Goal: Task Accomplishment & Management: Manage account settings

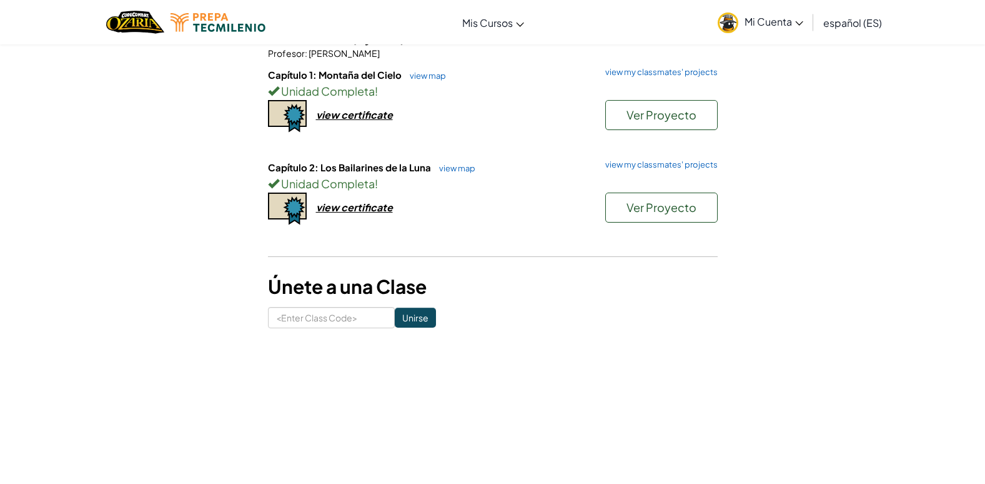
scroll to position [125, 0]
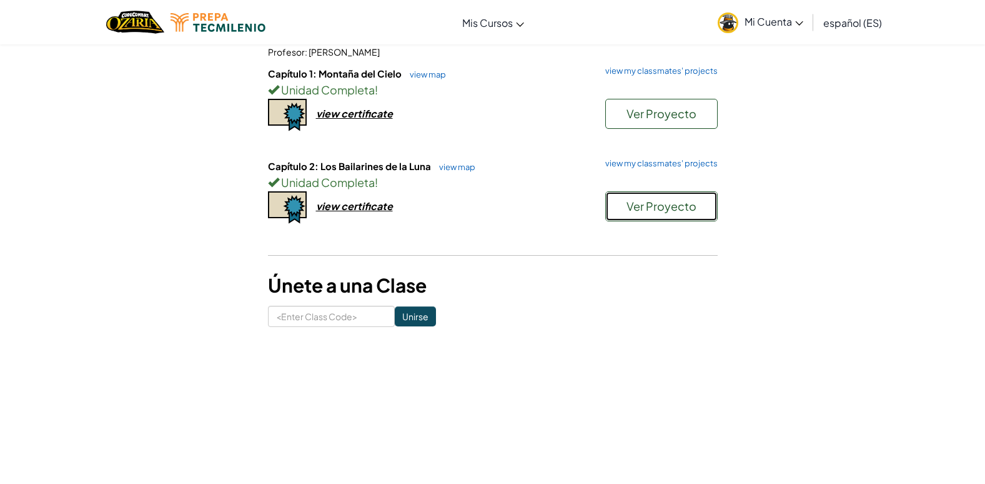
click at [622, 204] on button "Ver Proyecto" at bounding box center [661, 206] width 112 height 30
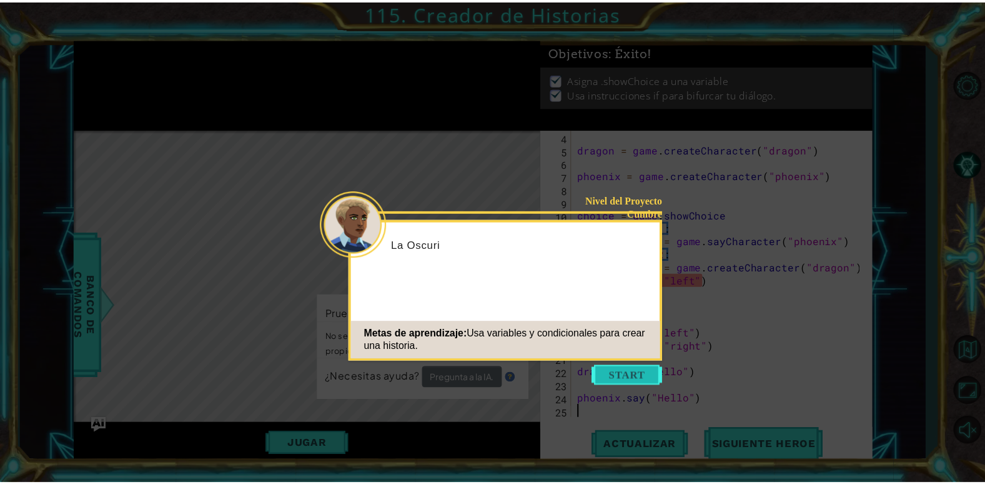
scroll to position [39, 0]
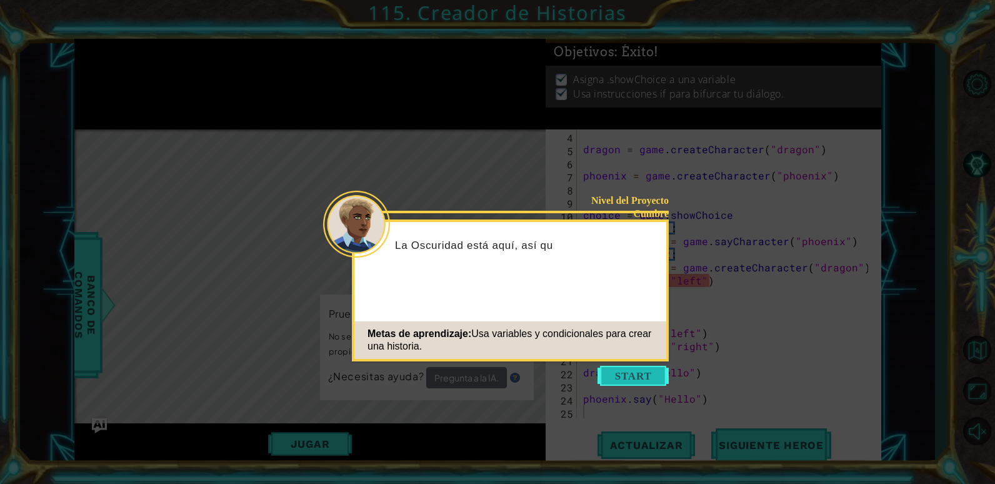
click at [644, 366] on button "Start" at bounding box center [632, 376] width 71 height 20
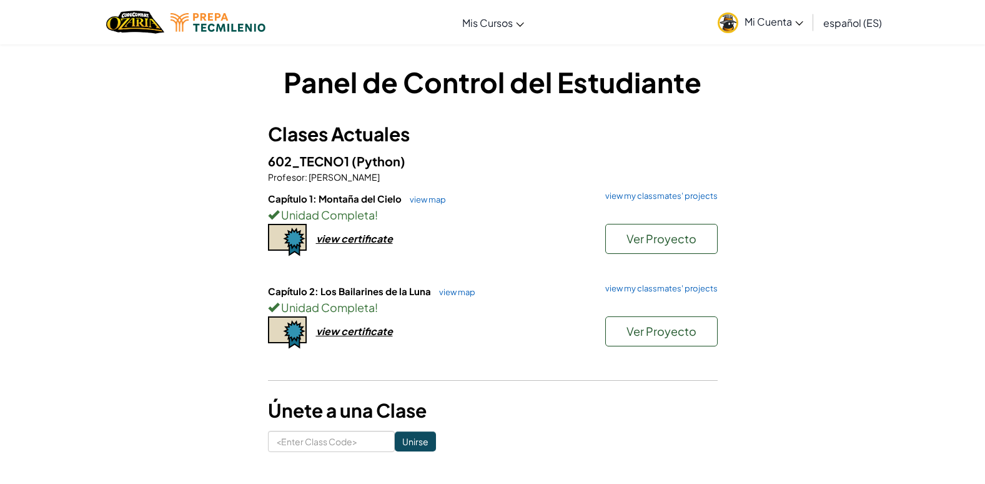
click at [778, 16] on span "Mi Cuenta" at bounding box center [774, 21] width 59 height 13
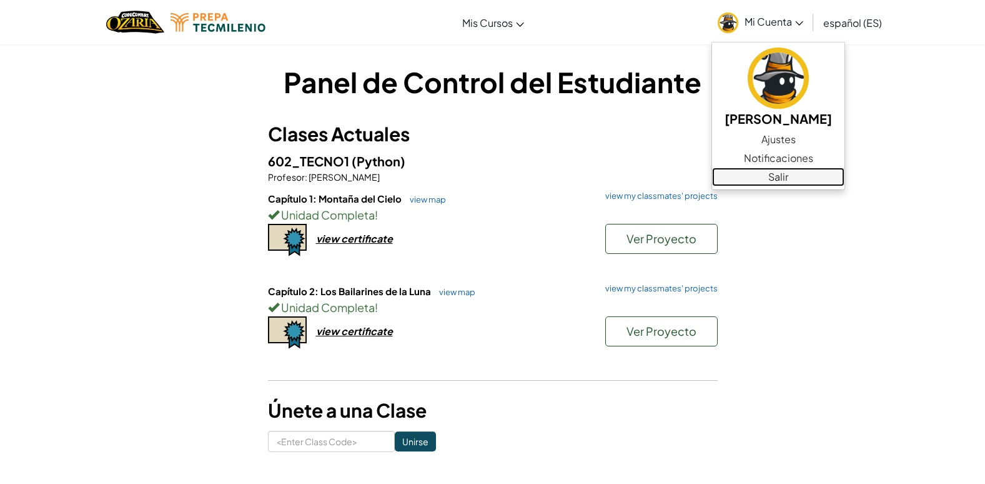
click at [833, 174] on link "Salir" at bounding box center [778, 176] width 132 height 19
